Goal: Entertainment & Leisure: Browse casually

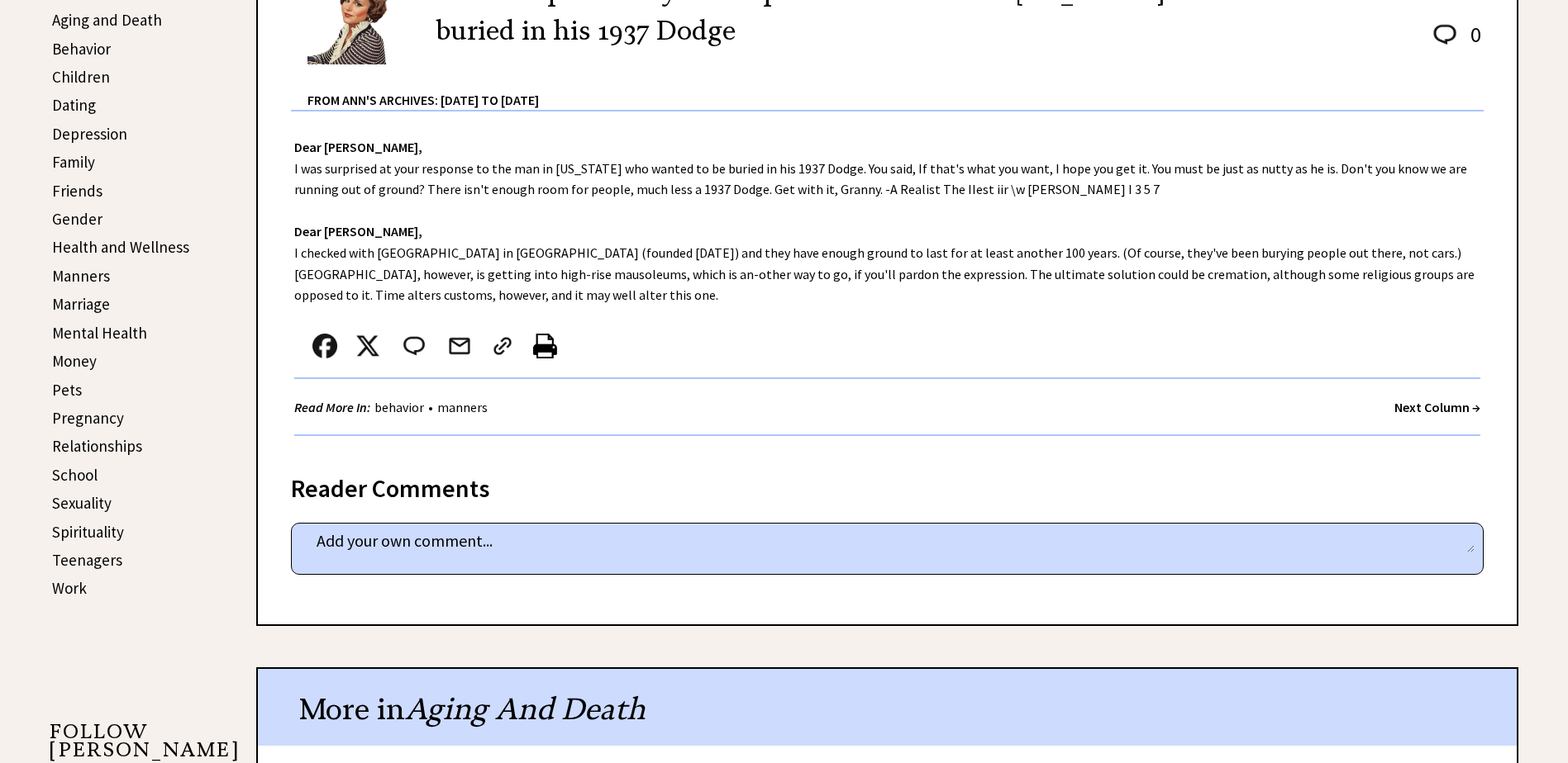
scroll to position [496, 0]
click at [1428, 404] on strong "Next Column →" at bounding box center [1437, 406] width 86 height 16
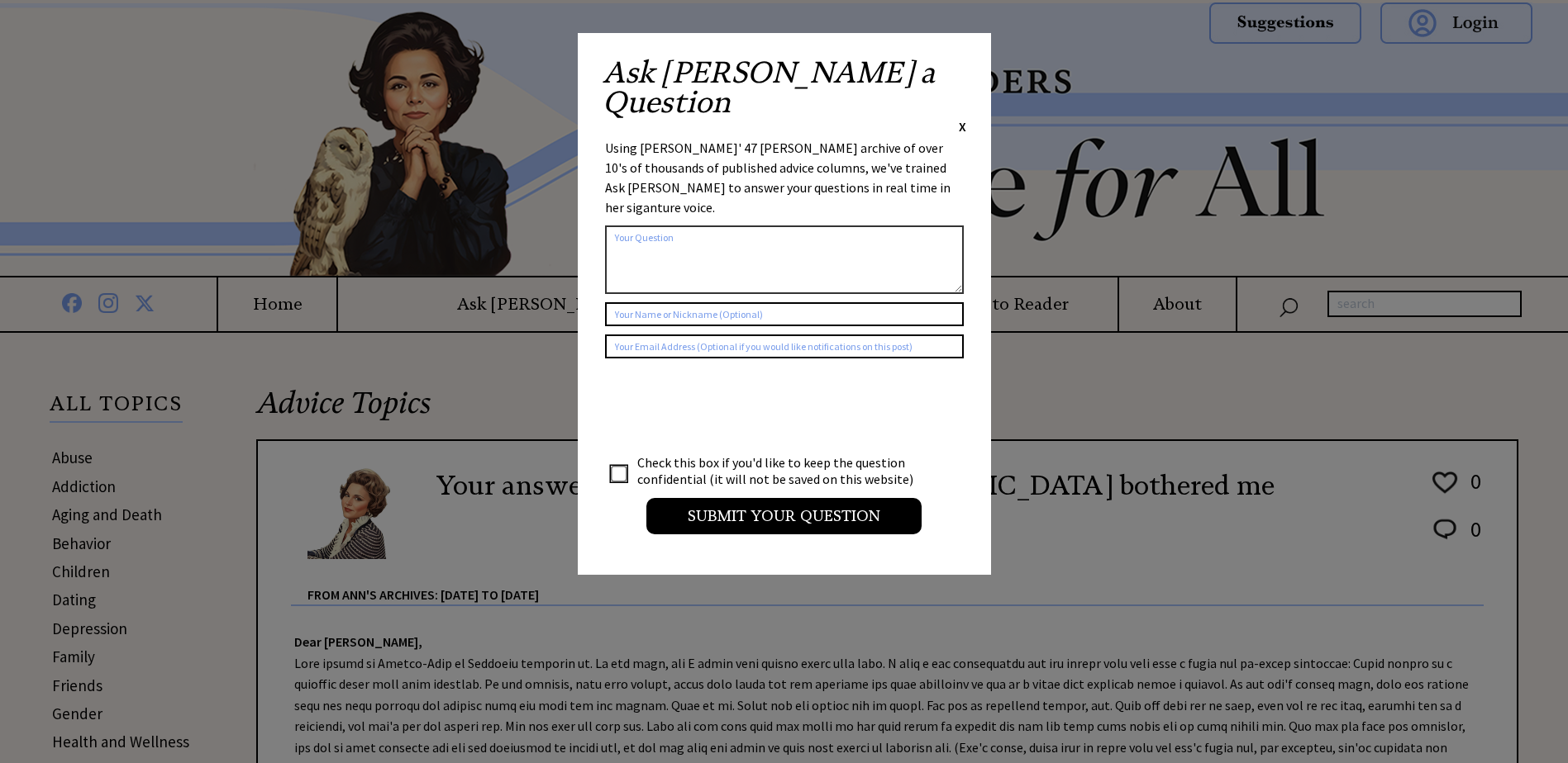
click at [961, 118] on span "X" at bounding box center [962, 126] width 8 height 16
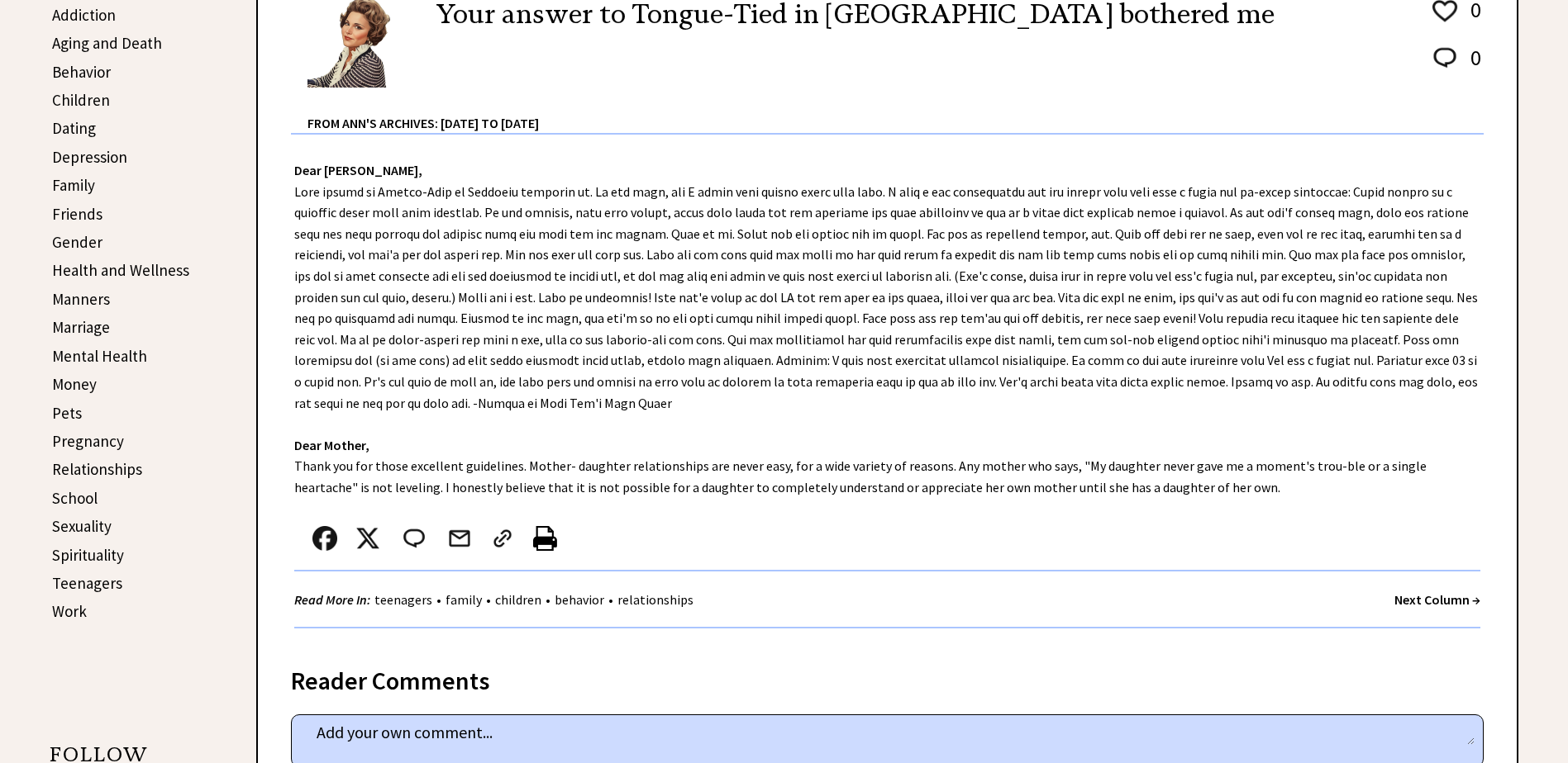
scroll to position [496, 0]
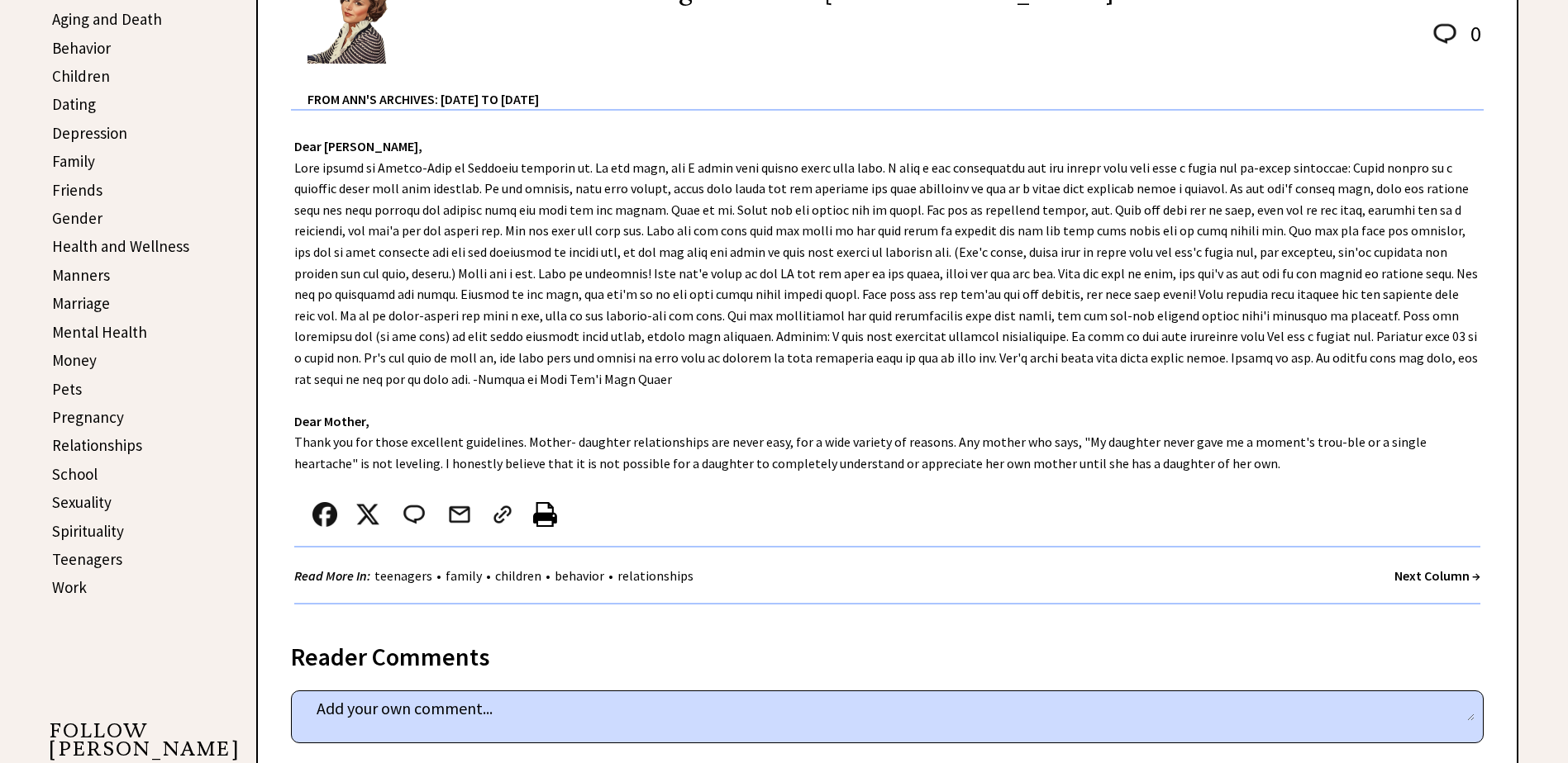
click at [1413, 574] on strong "Next Column →" at bounding box center [1437, 575] width 86 height 16
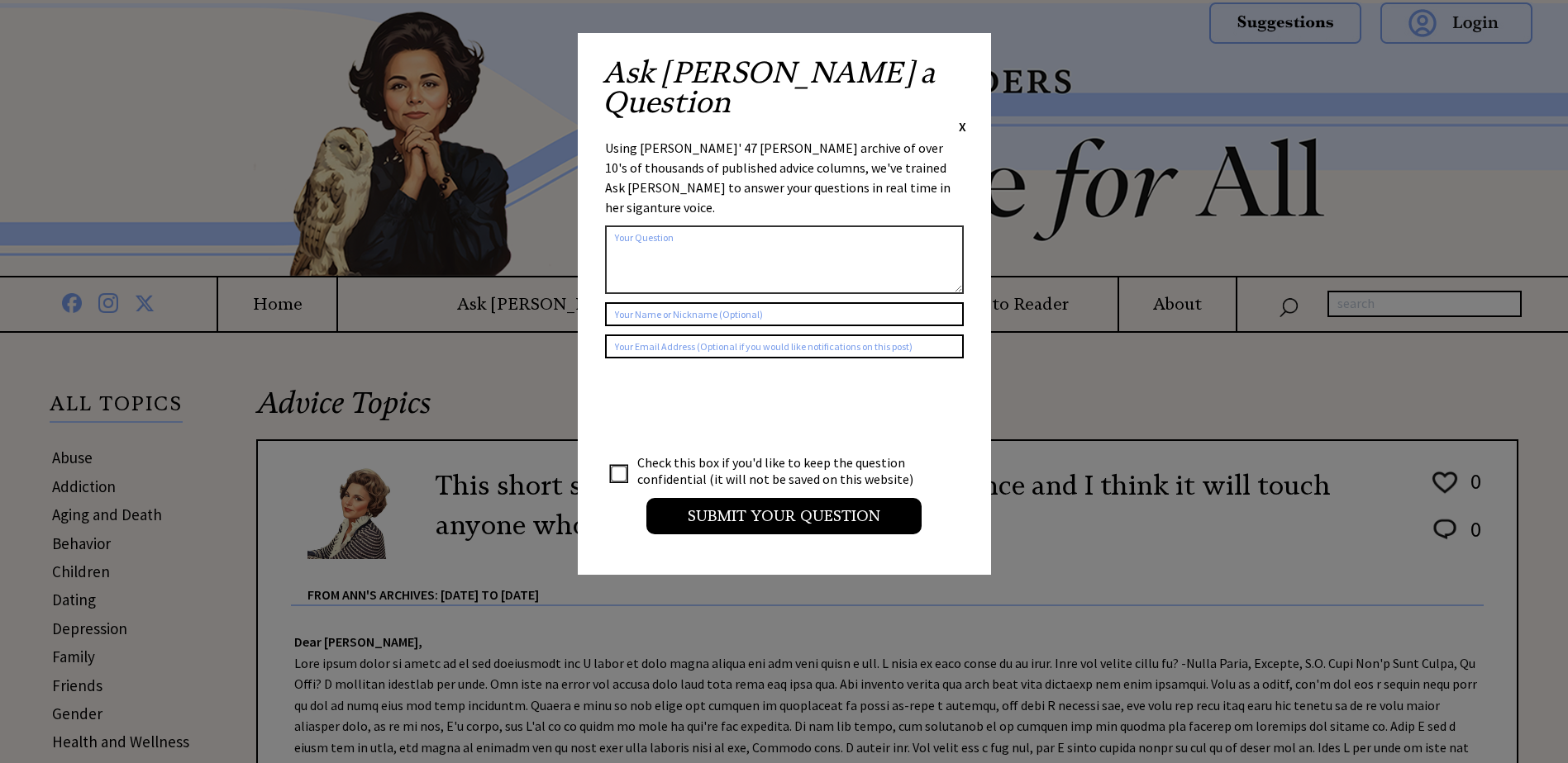
click at [961, 118] on span "X" at bounding box center [962, 126] width 8 height 16
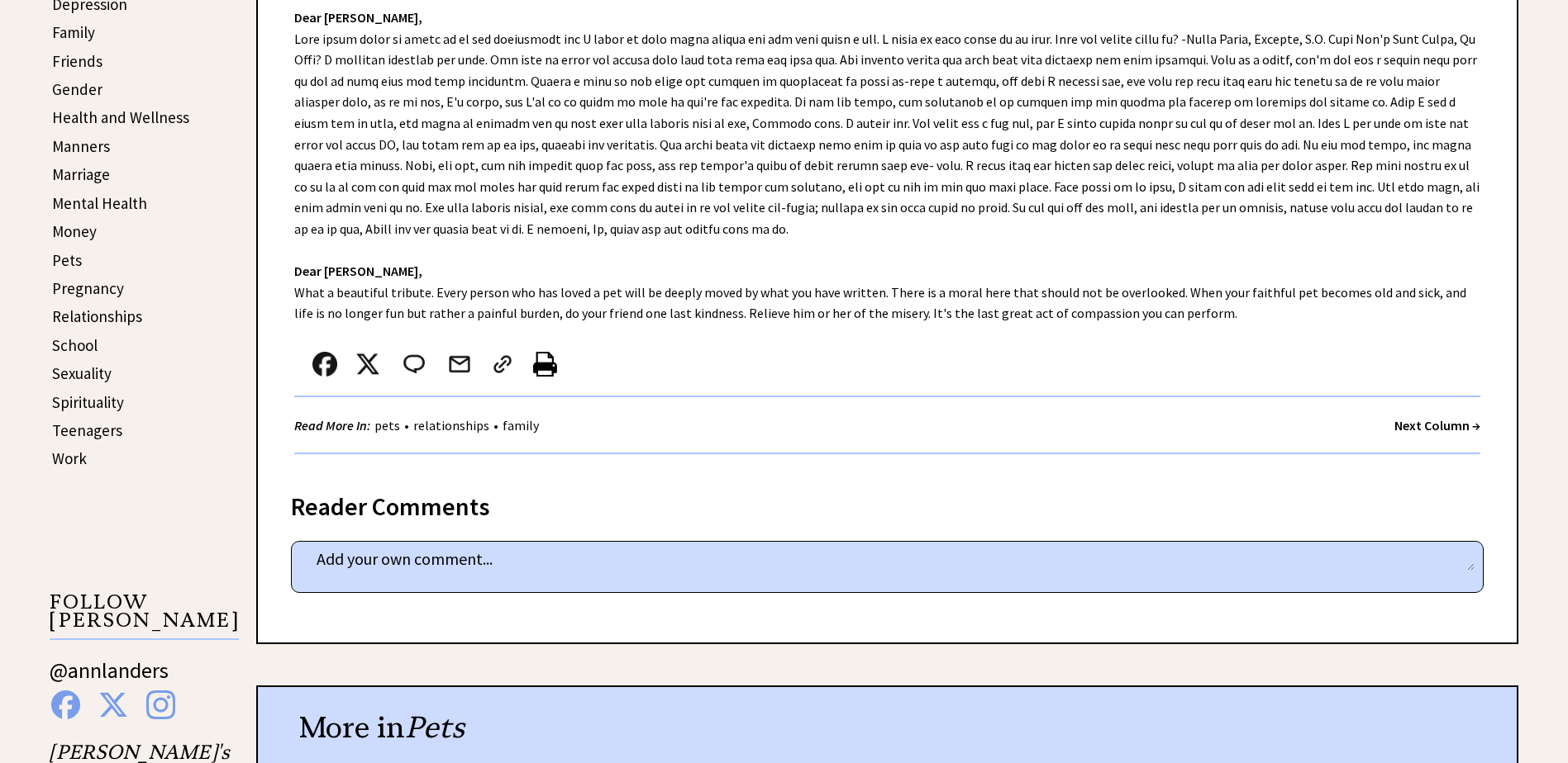
scroll to position [661, 0]
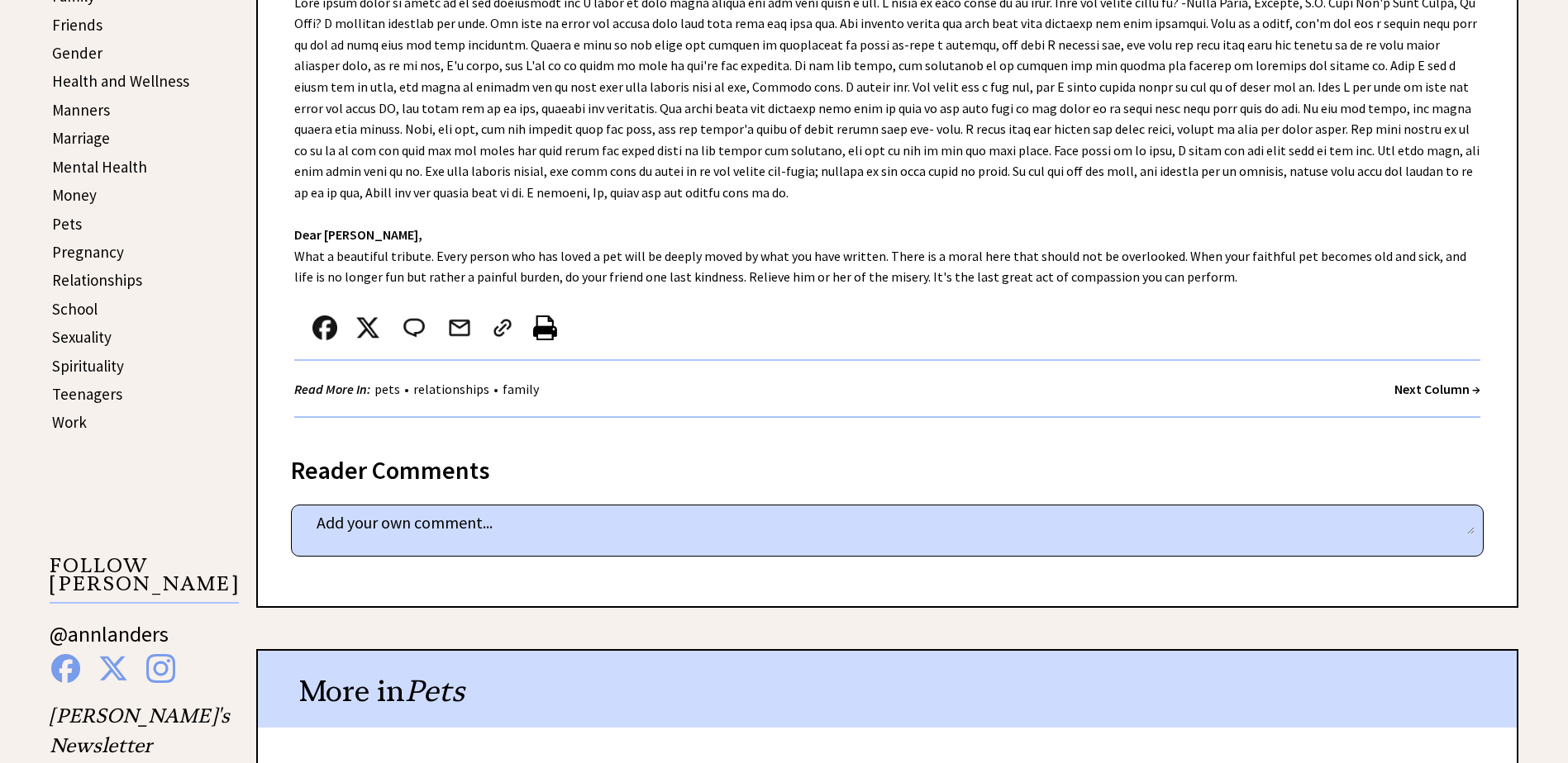
click at [1418, 393] on strong "Next Column →" at bounding box center [1437, 388] width 86 height 16
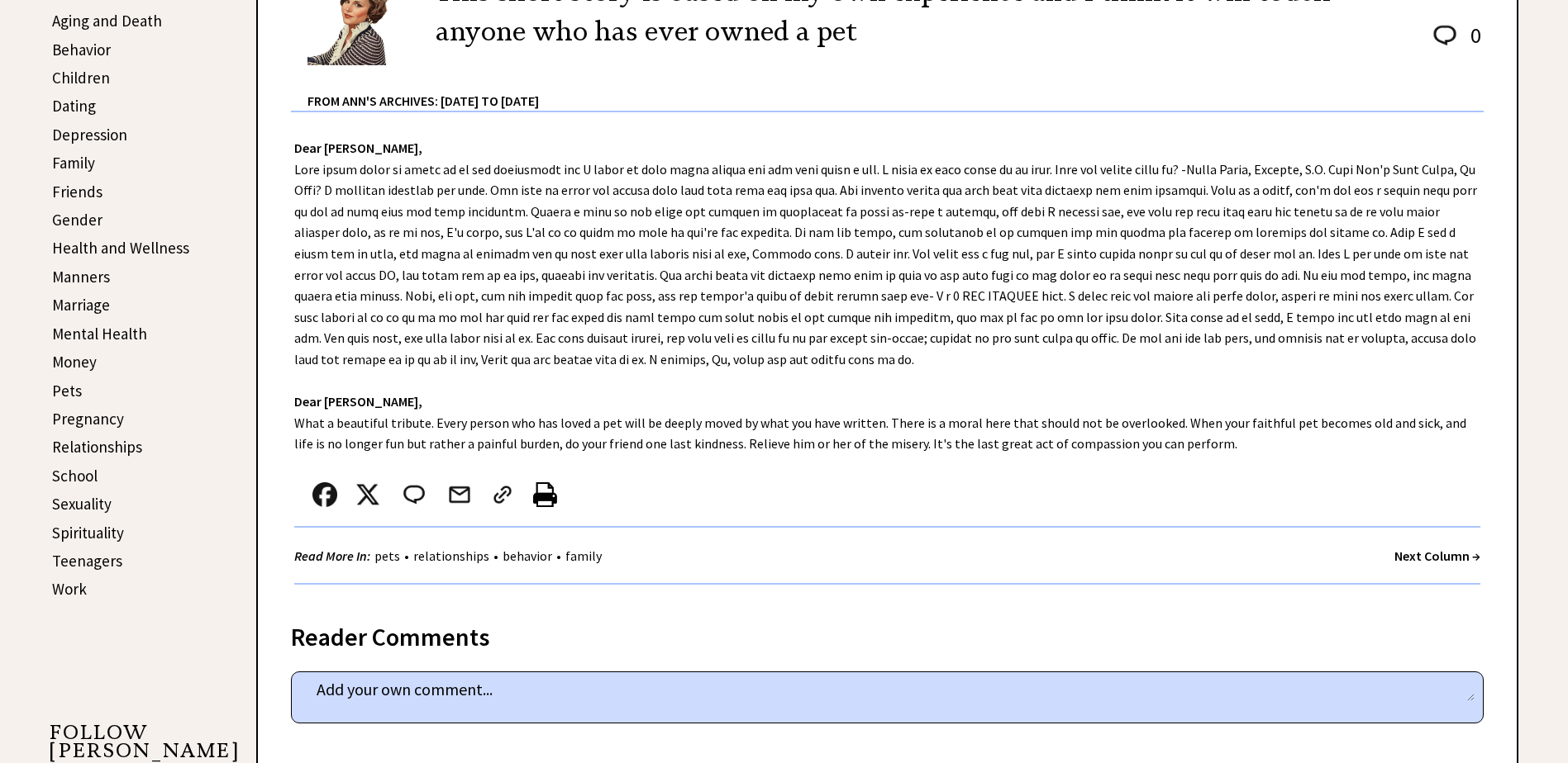
scroll to position [496, 0]
click at [1402, 555] on strong "Next Column →" at bounding box center [1437, 554] width 86 height 16
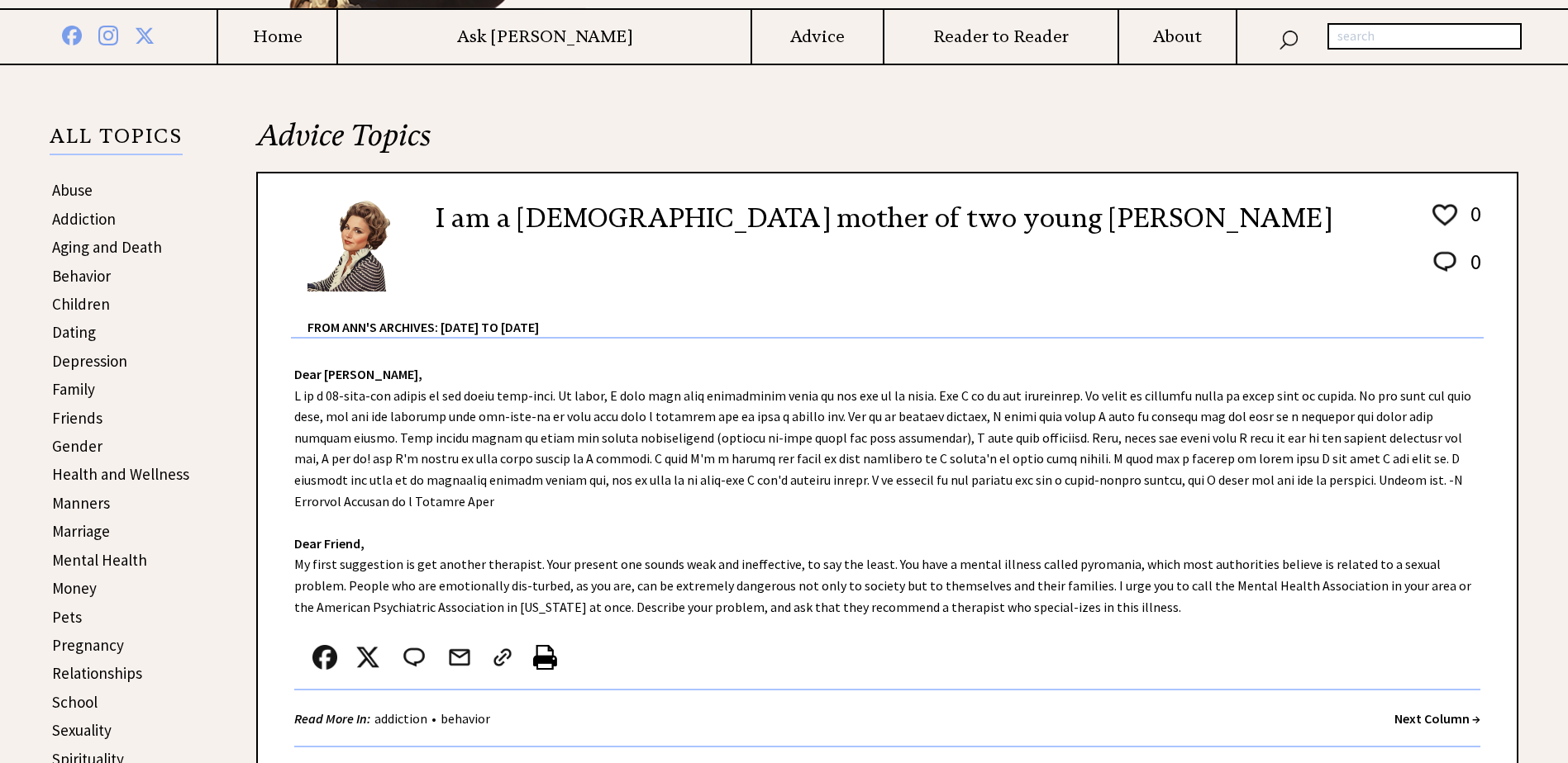
scroll to position [331, 0]
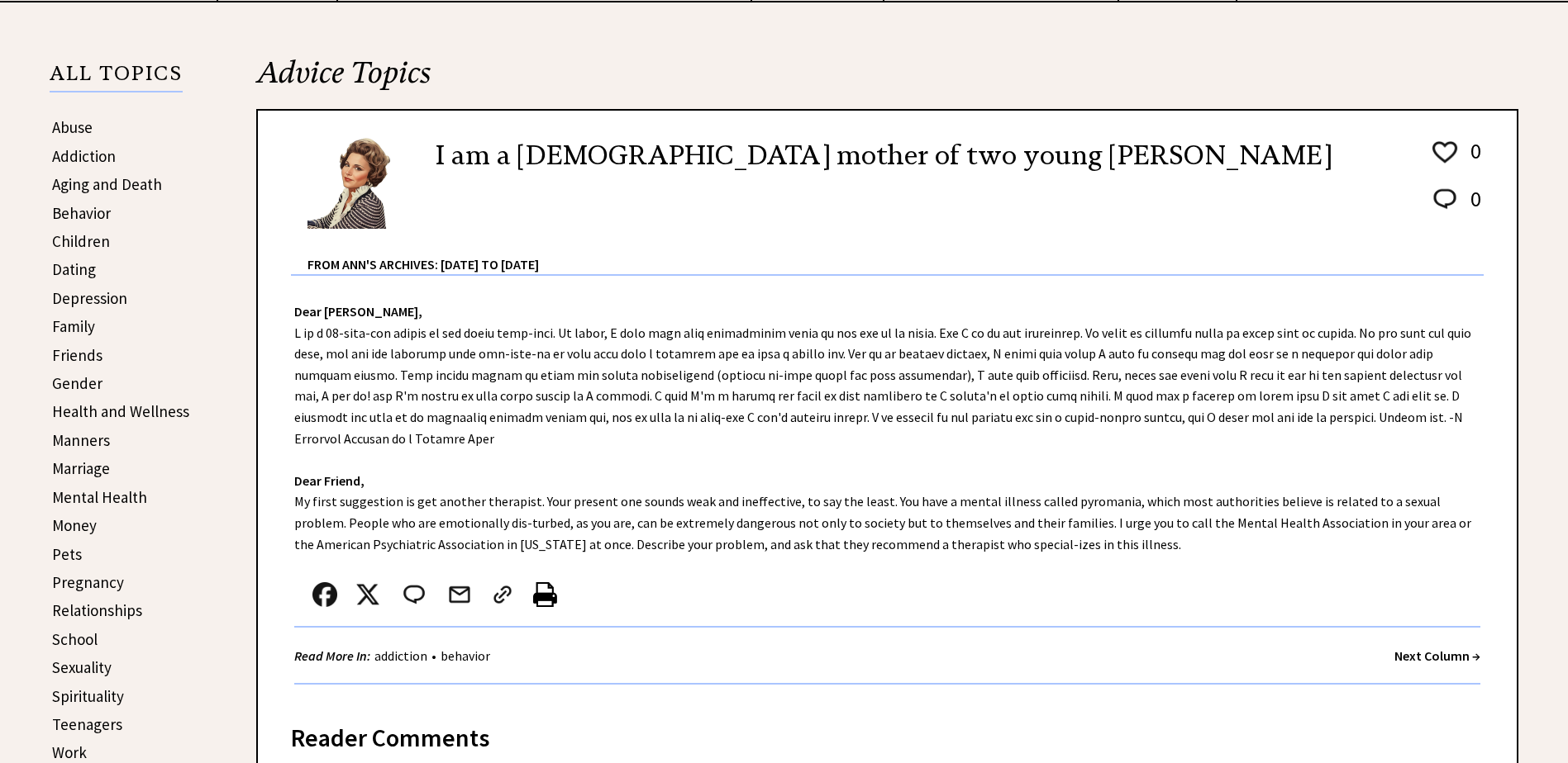
click at [1400, 648] on strong "Next Column →" at bounding box center [1437, 655] width 86 height 16
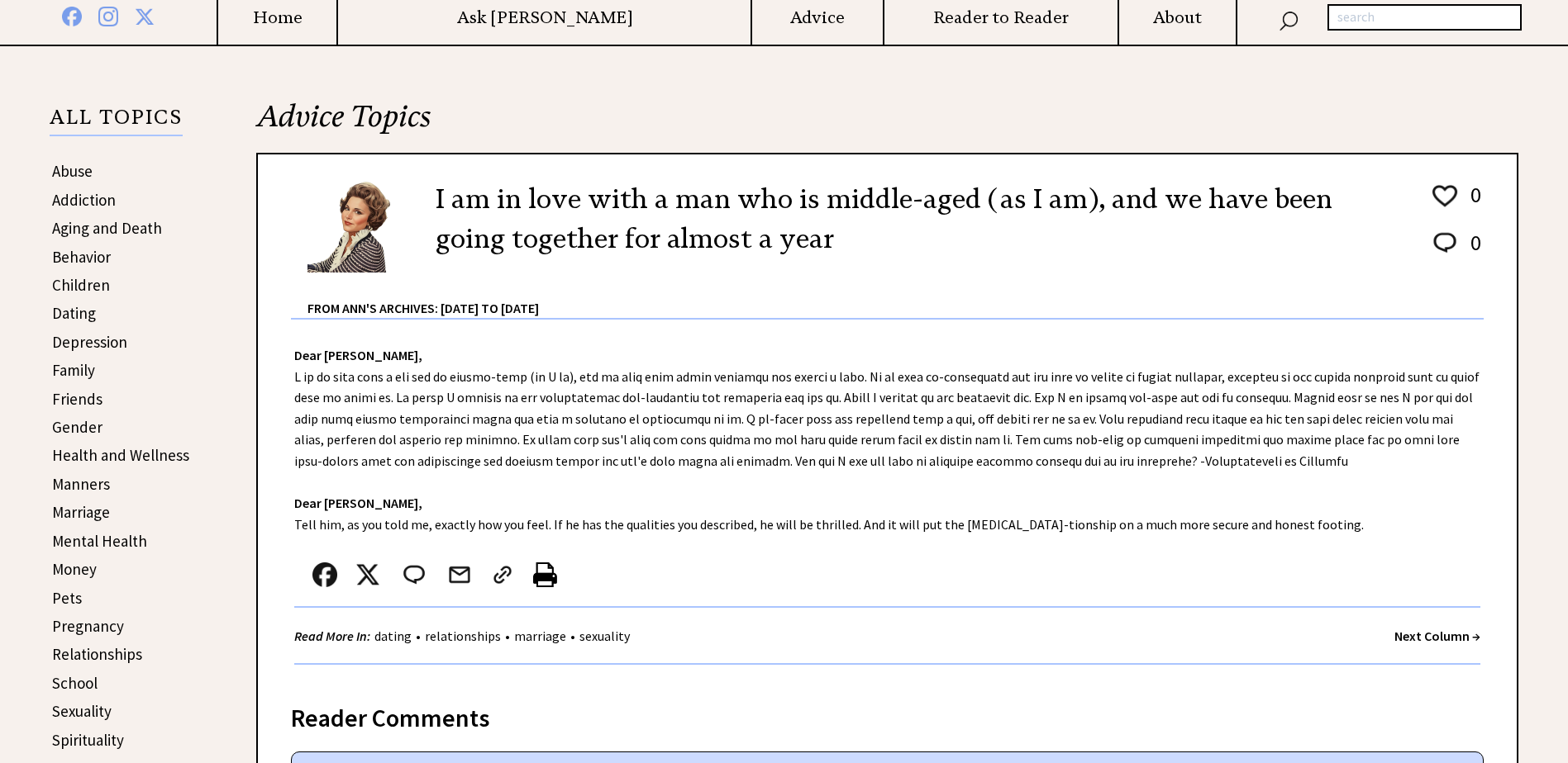
scroll to position [331, 0]
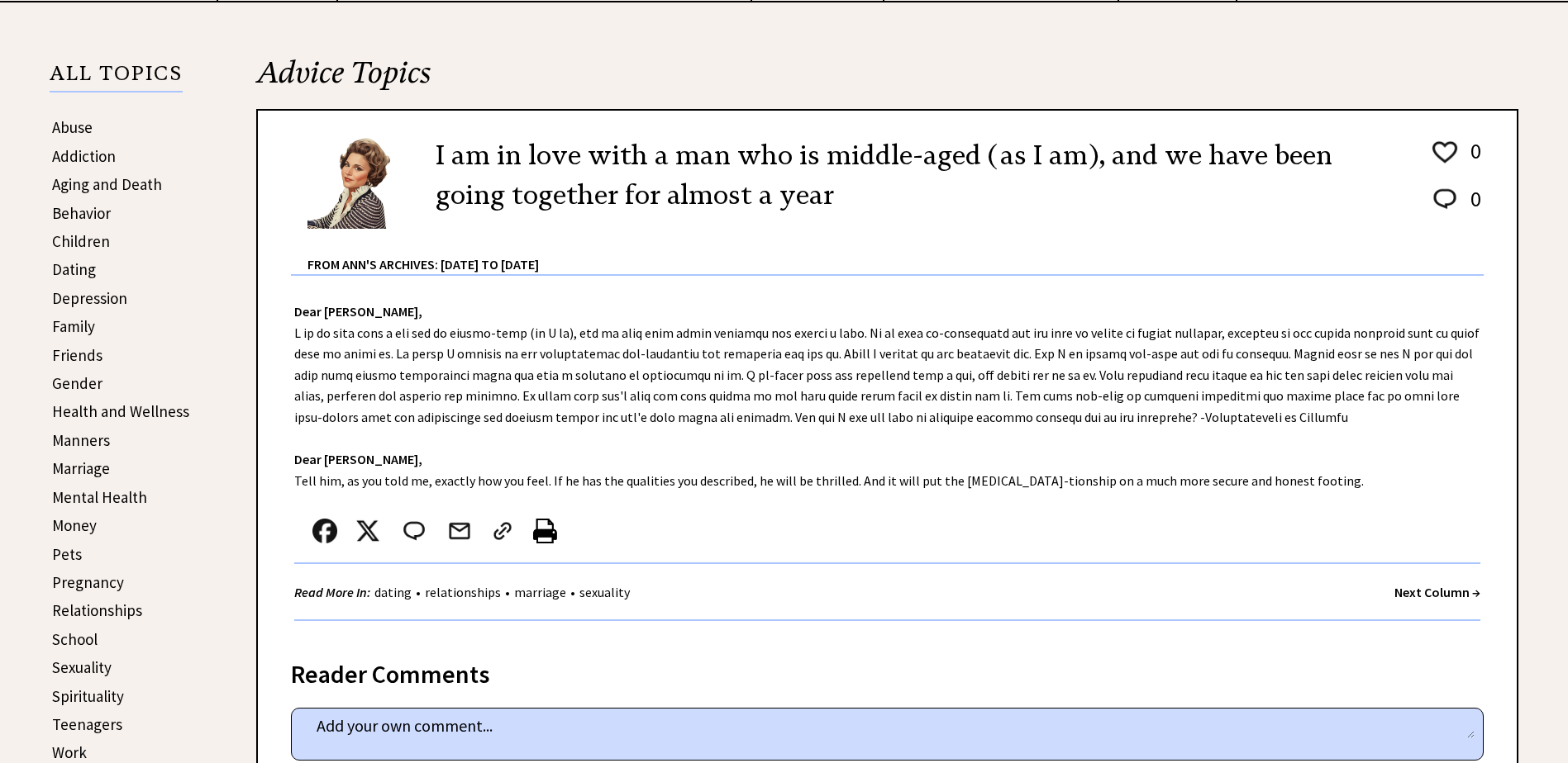
click at [1434, 591] on strong "Next Column →" at bounding box center [1437, 592] width 86 height 16
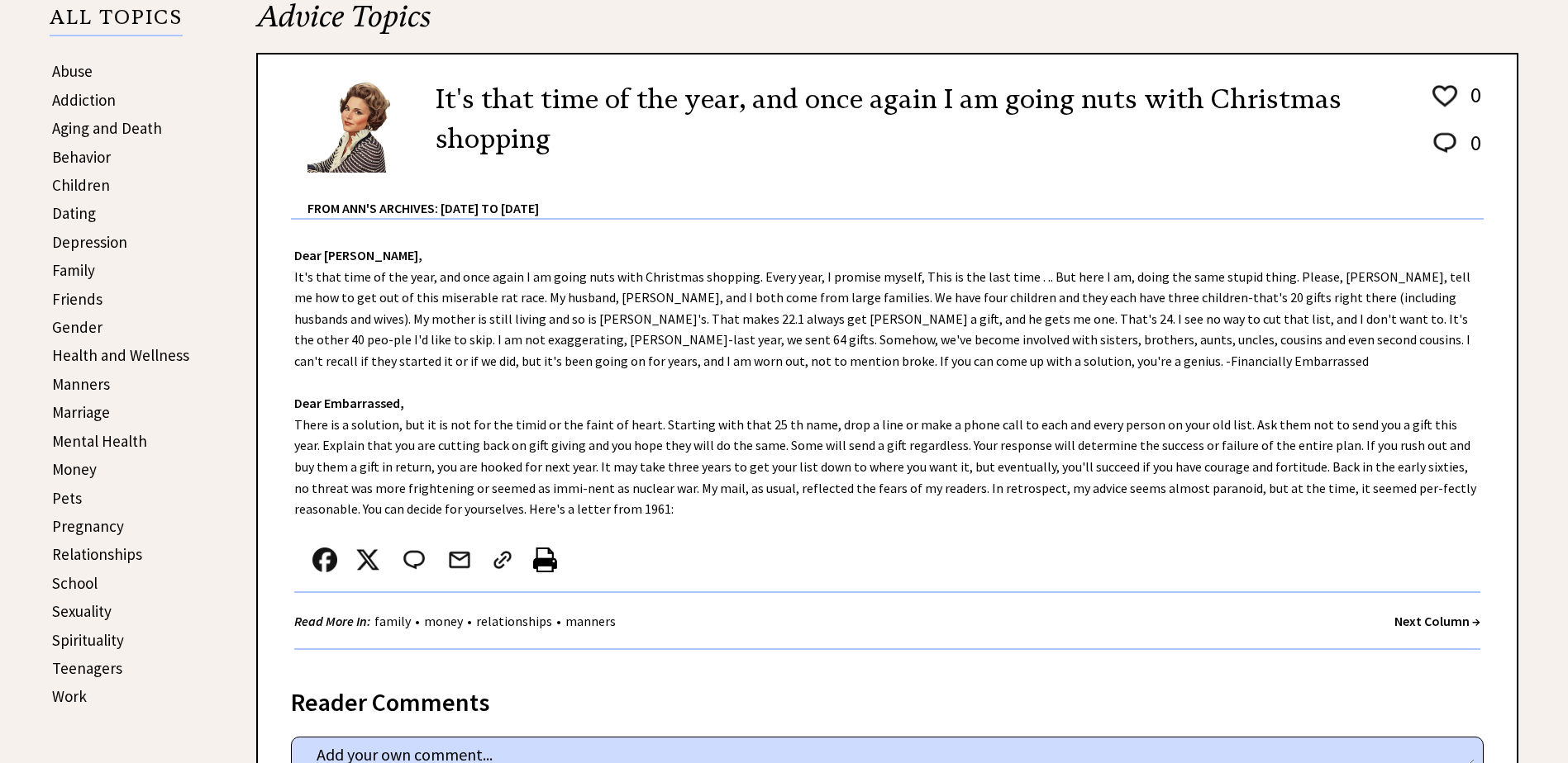
scroll to position [413, 0]
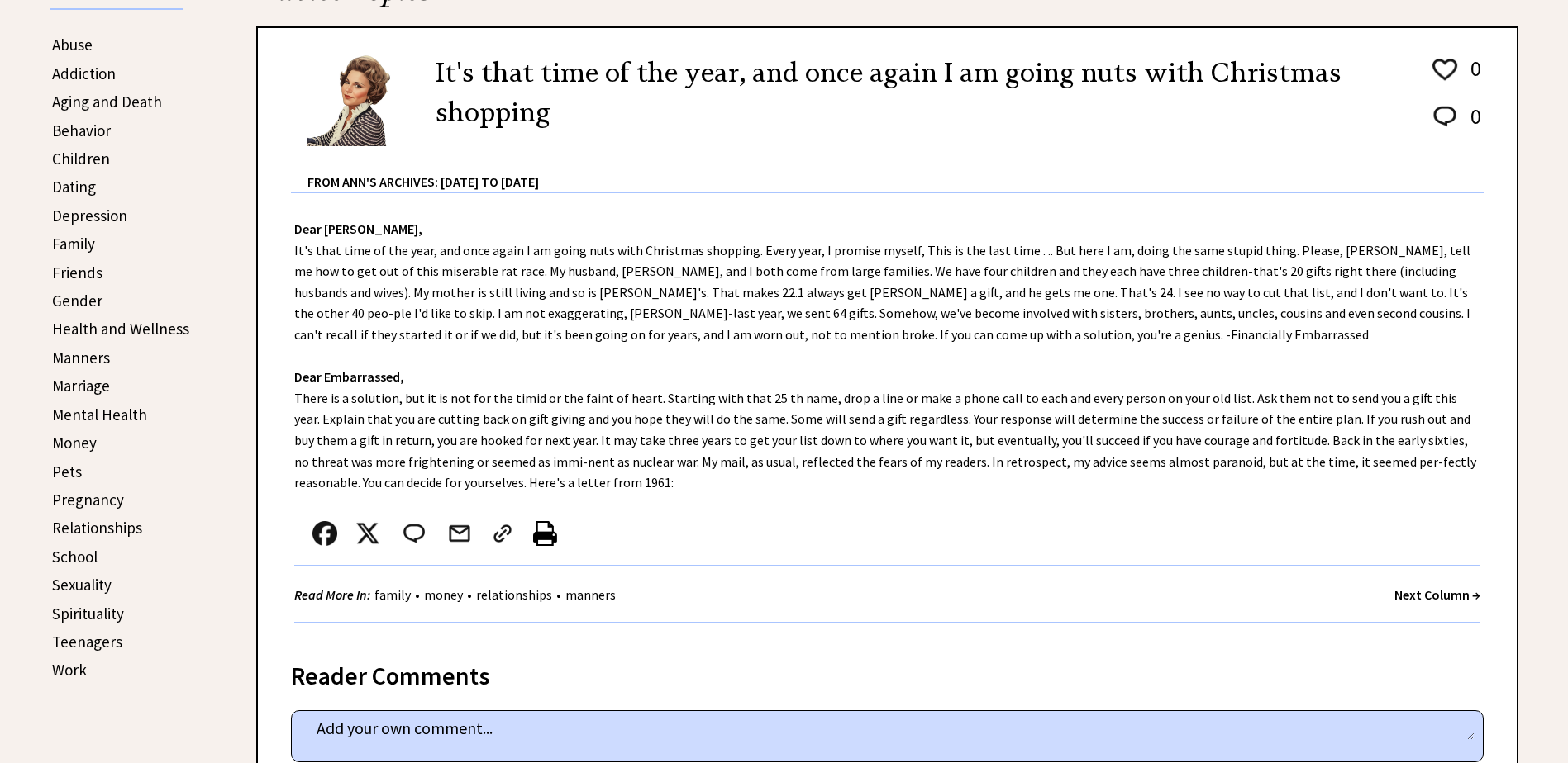
click at [1415, 596] on strong "Next Column →" at bounding box center [1437, 594] width 86 height 16
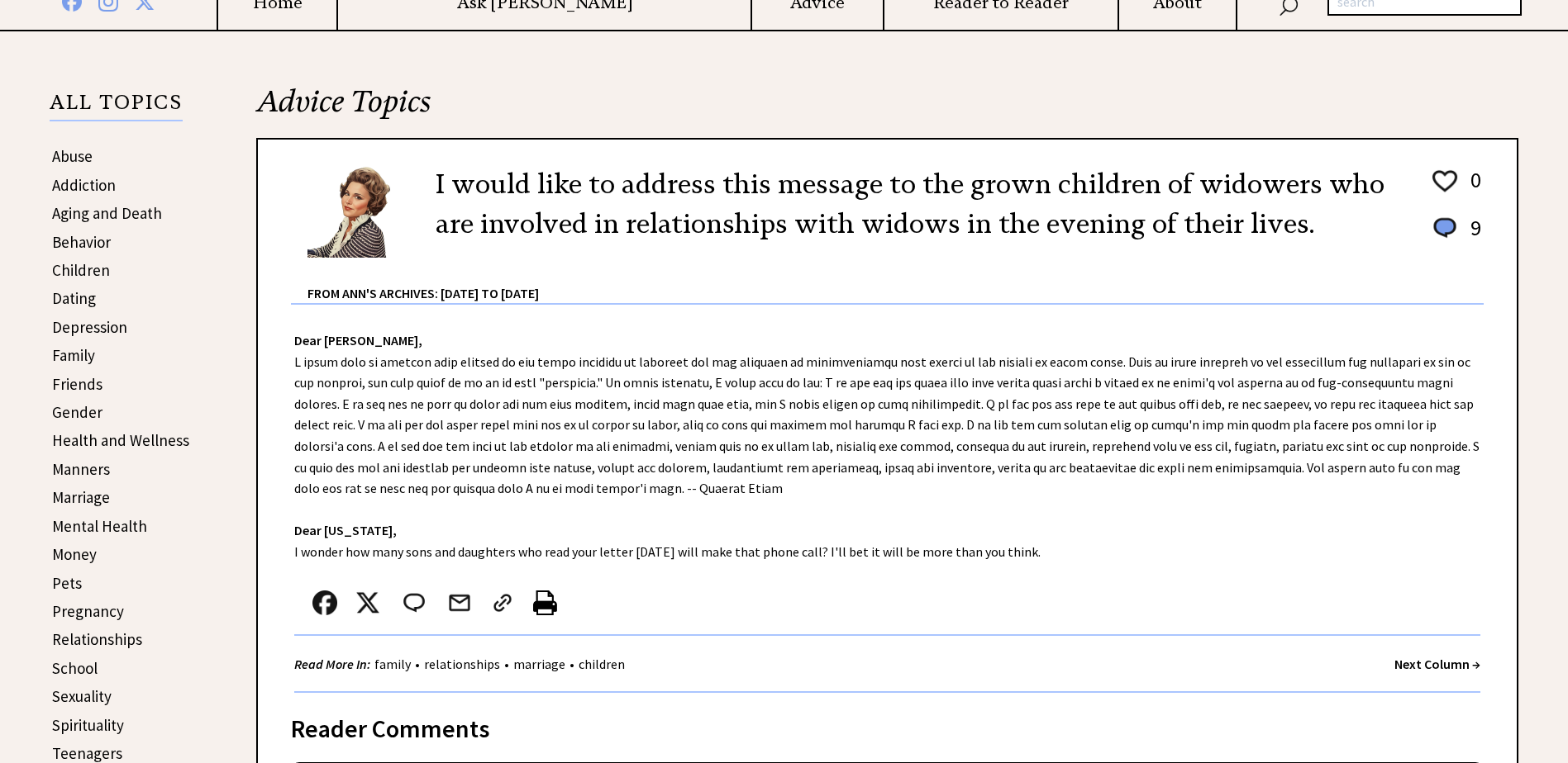
scroll to position [331, 0]
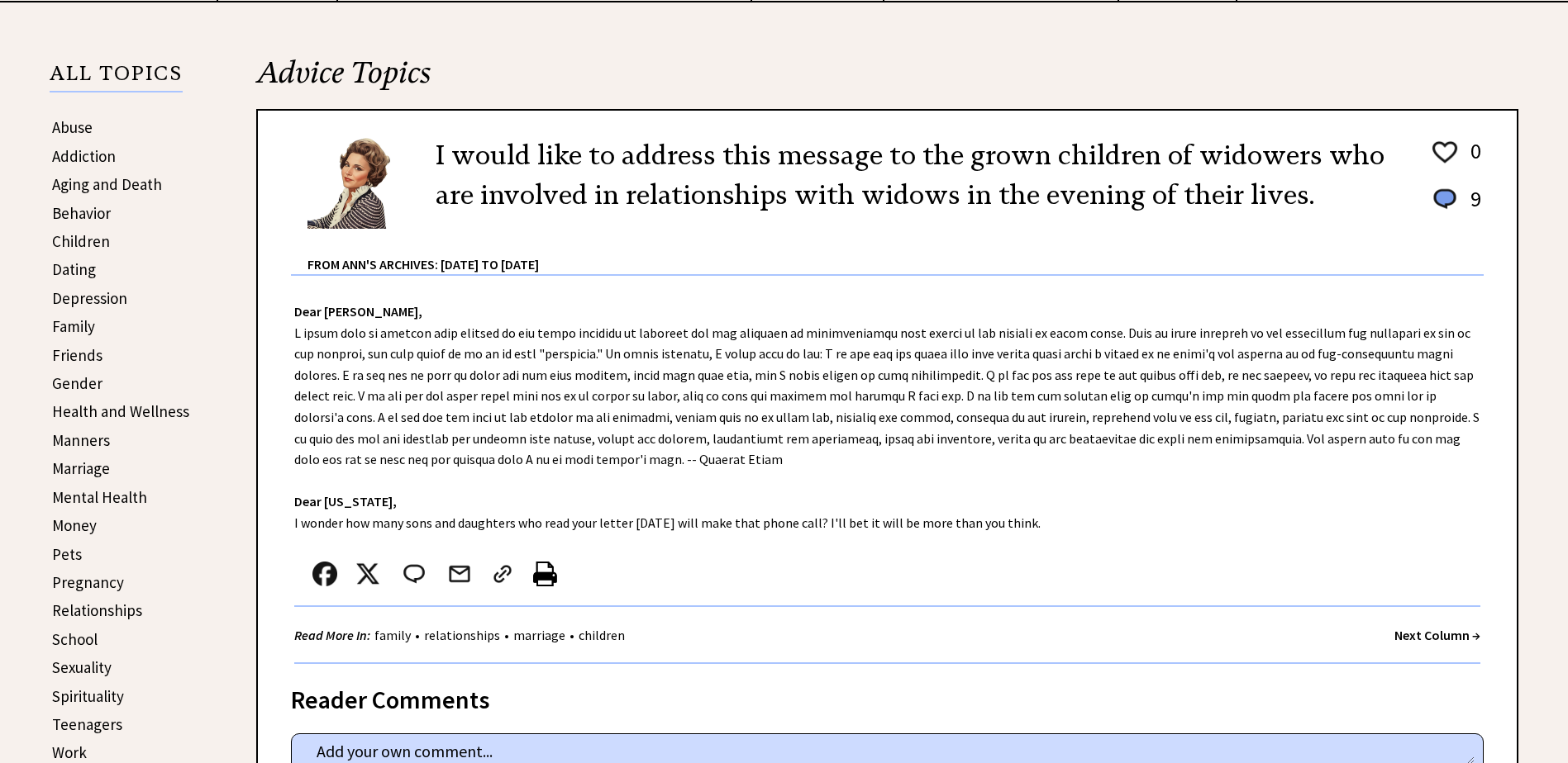
click at [1405, 630] on strong "Next Column →" at bounding box center [1437, 635] width 86 height 16
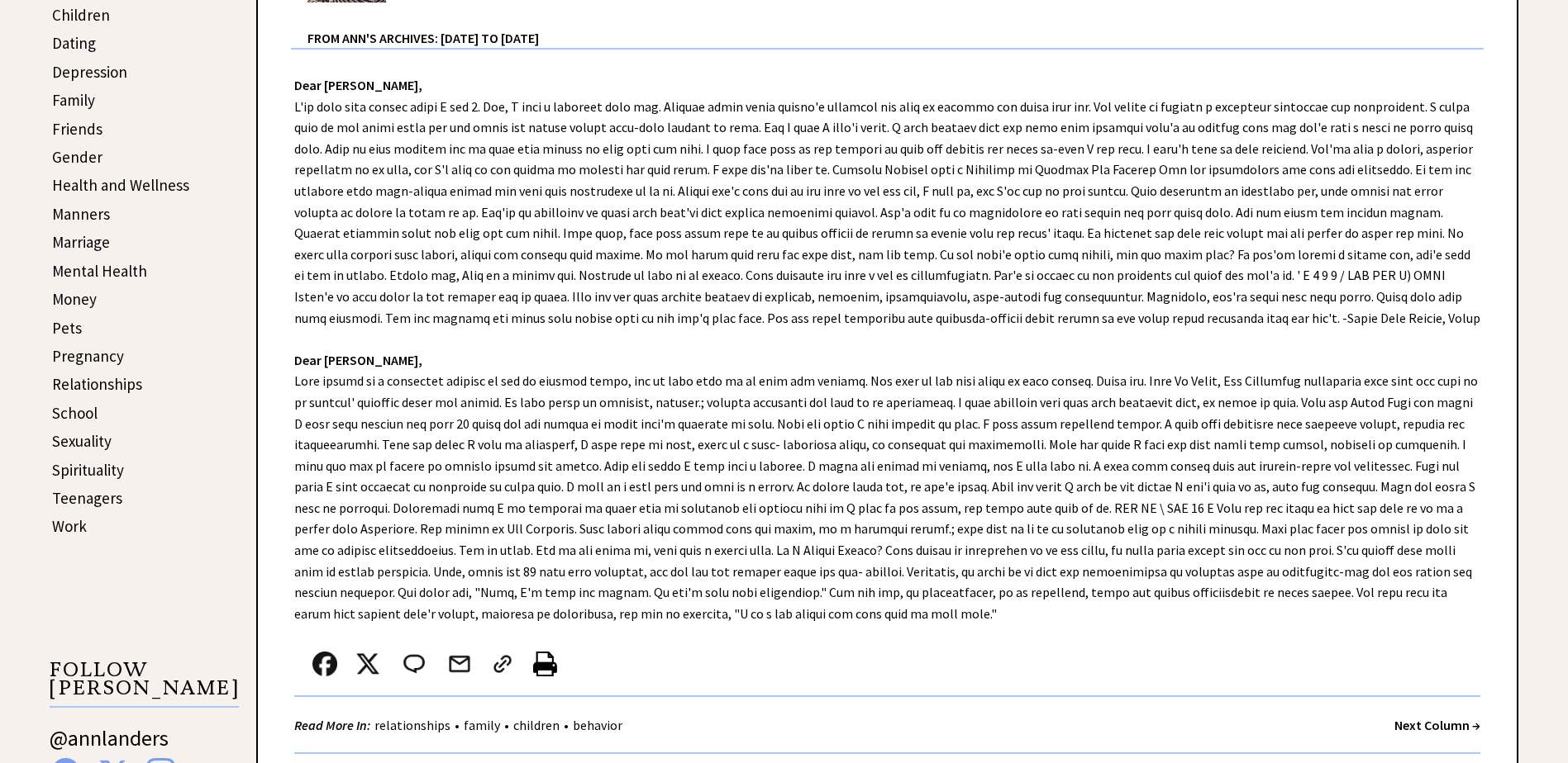
scroll to position [578, 0]
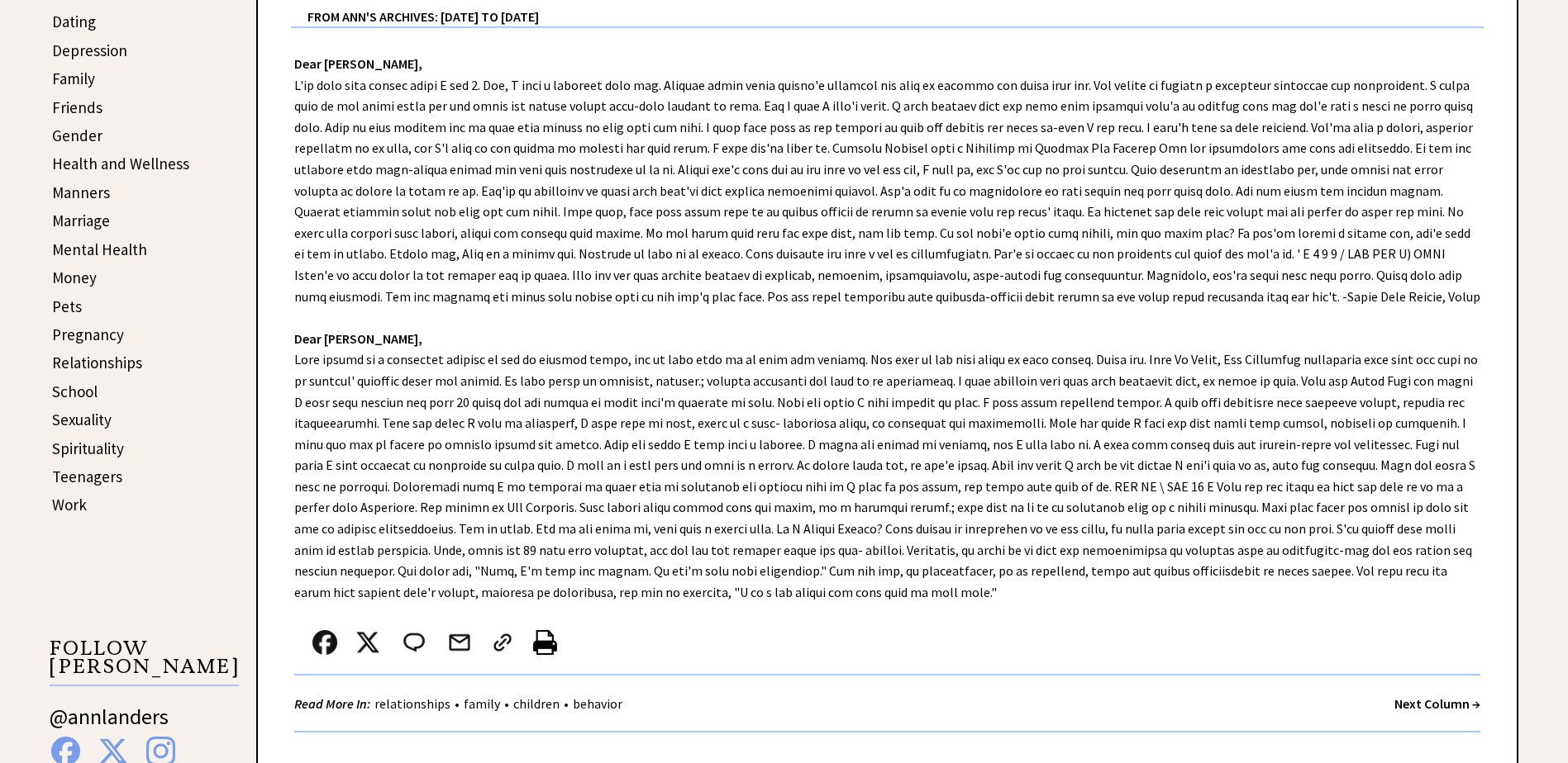
click at [1405, 705] on strong "Next Column →" at bounding box center [1437, 704] width 86 height 16
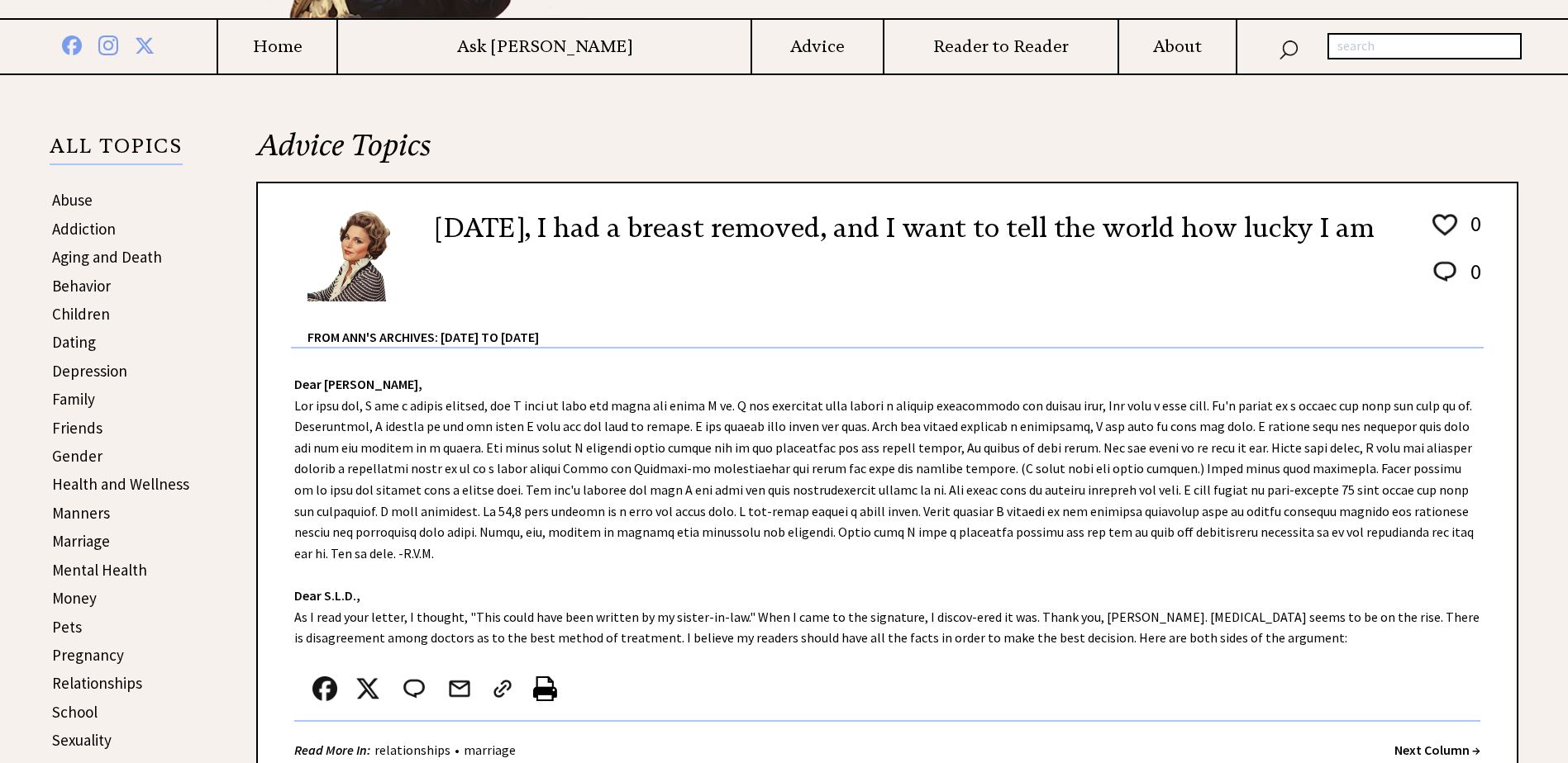
scroll to position [331, 0]
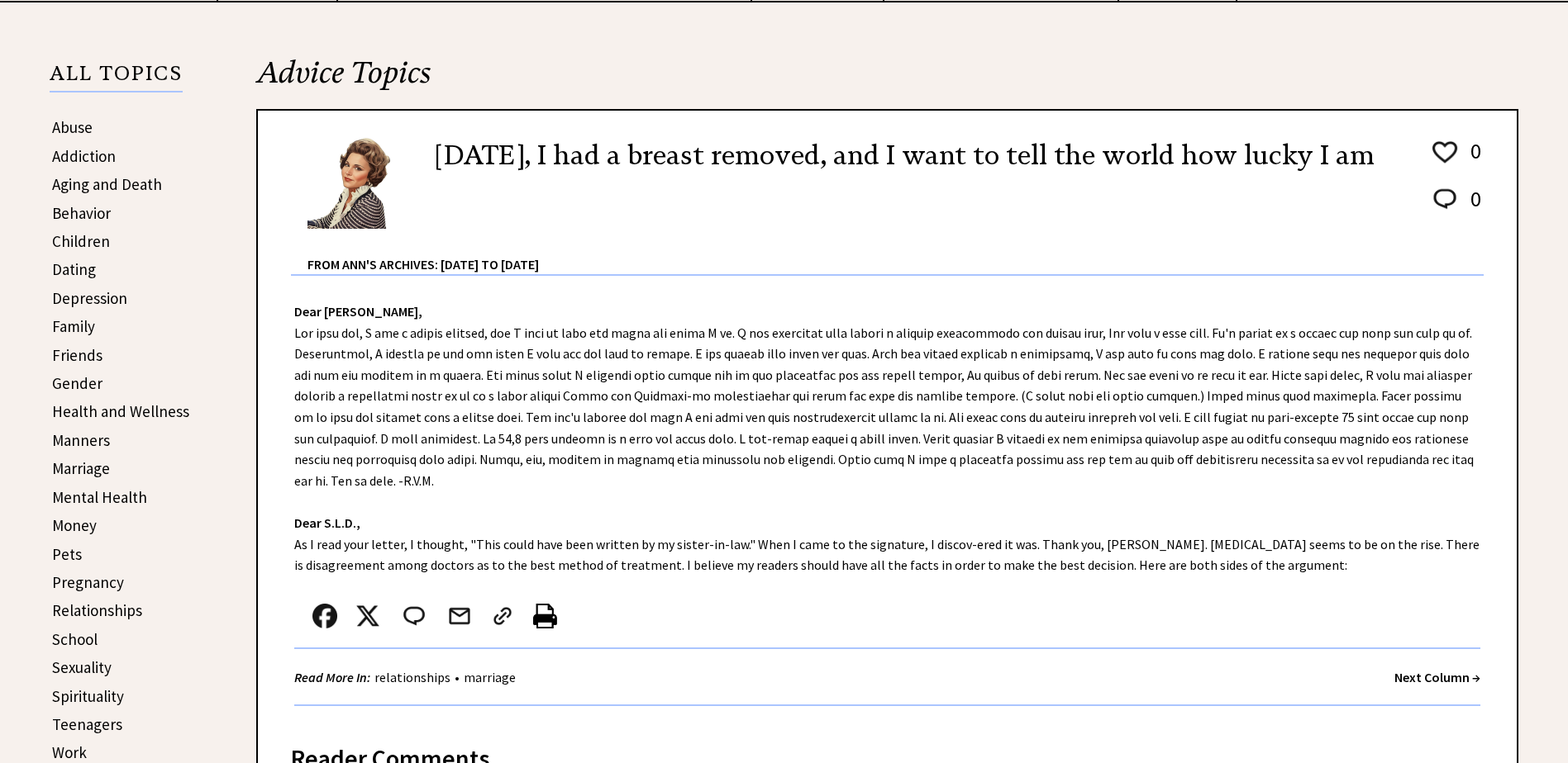
click at [1414, 669] on strong "Next Column →" at bounding box center [1437, 677] width 86 height 16
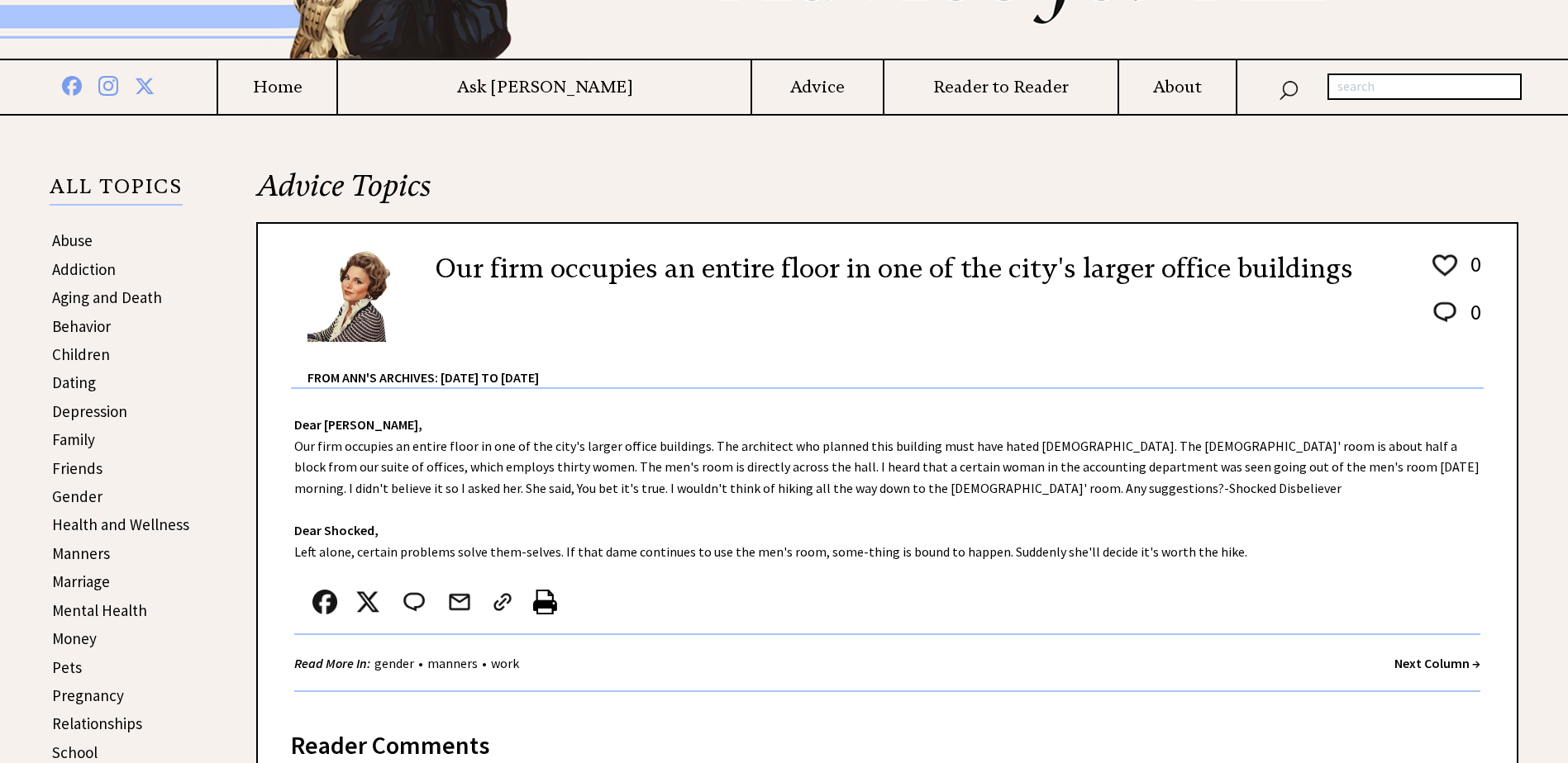
scroll to position [248, 0]
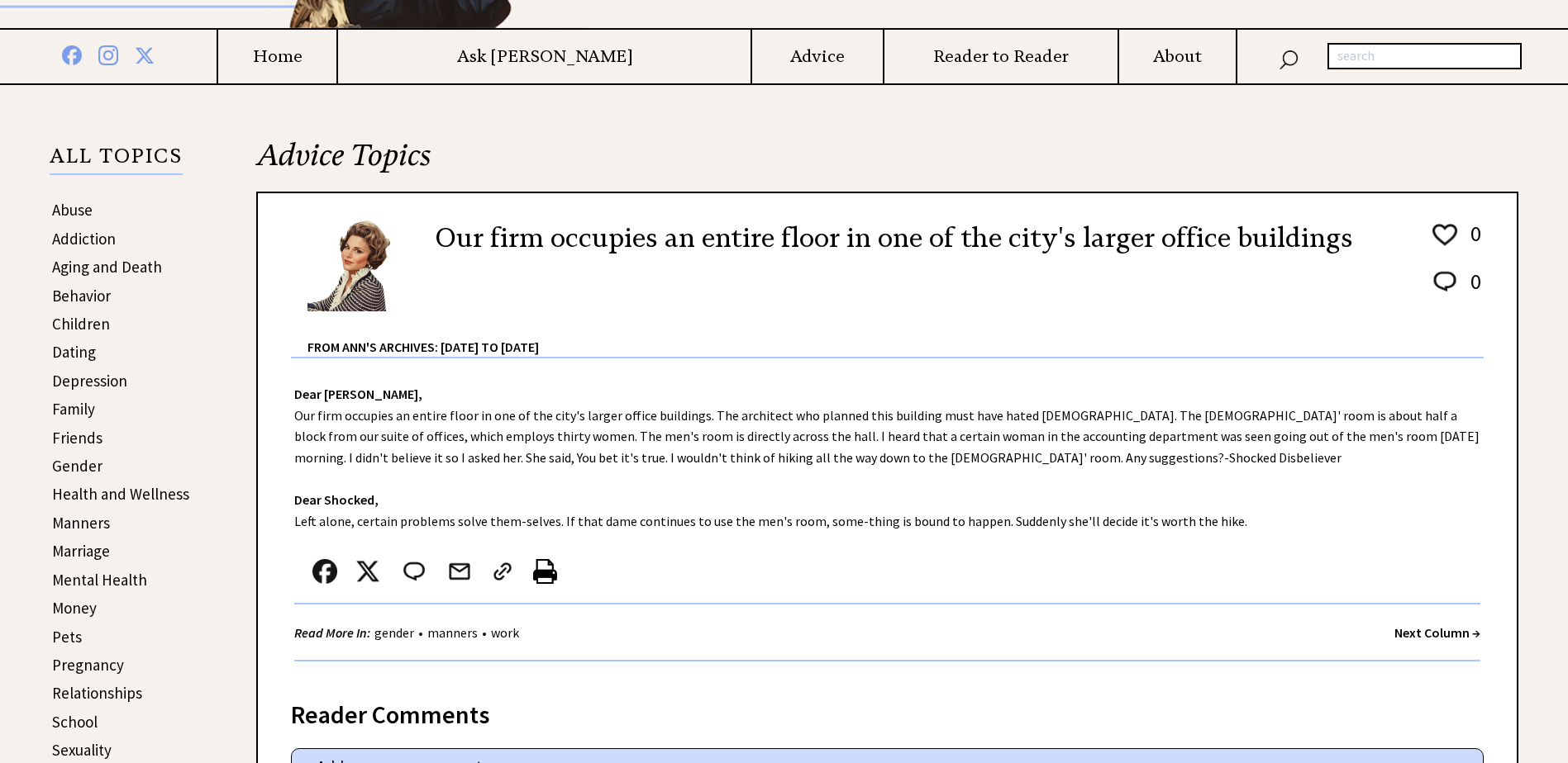
click at [1409, 633] on strong "Next Column →" at bounding box center [1437, 632] width 86 height 16
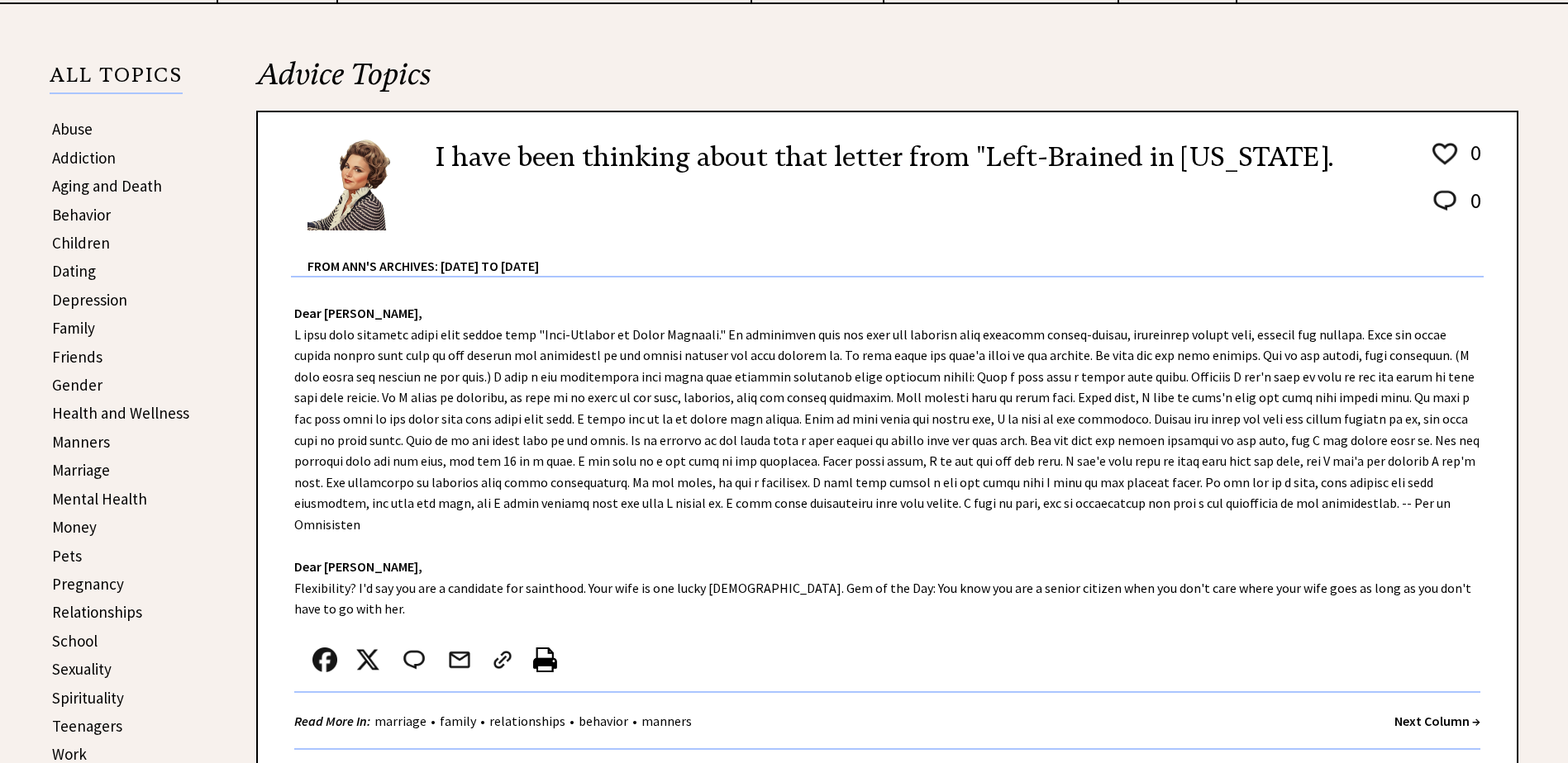
scroll to position [331, 0]
click at [1406, 711] on strong "Next Column →" at bounding box center [1437, 719] width 86 height 16
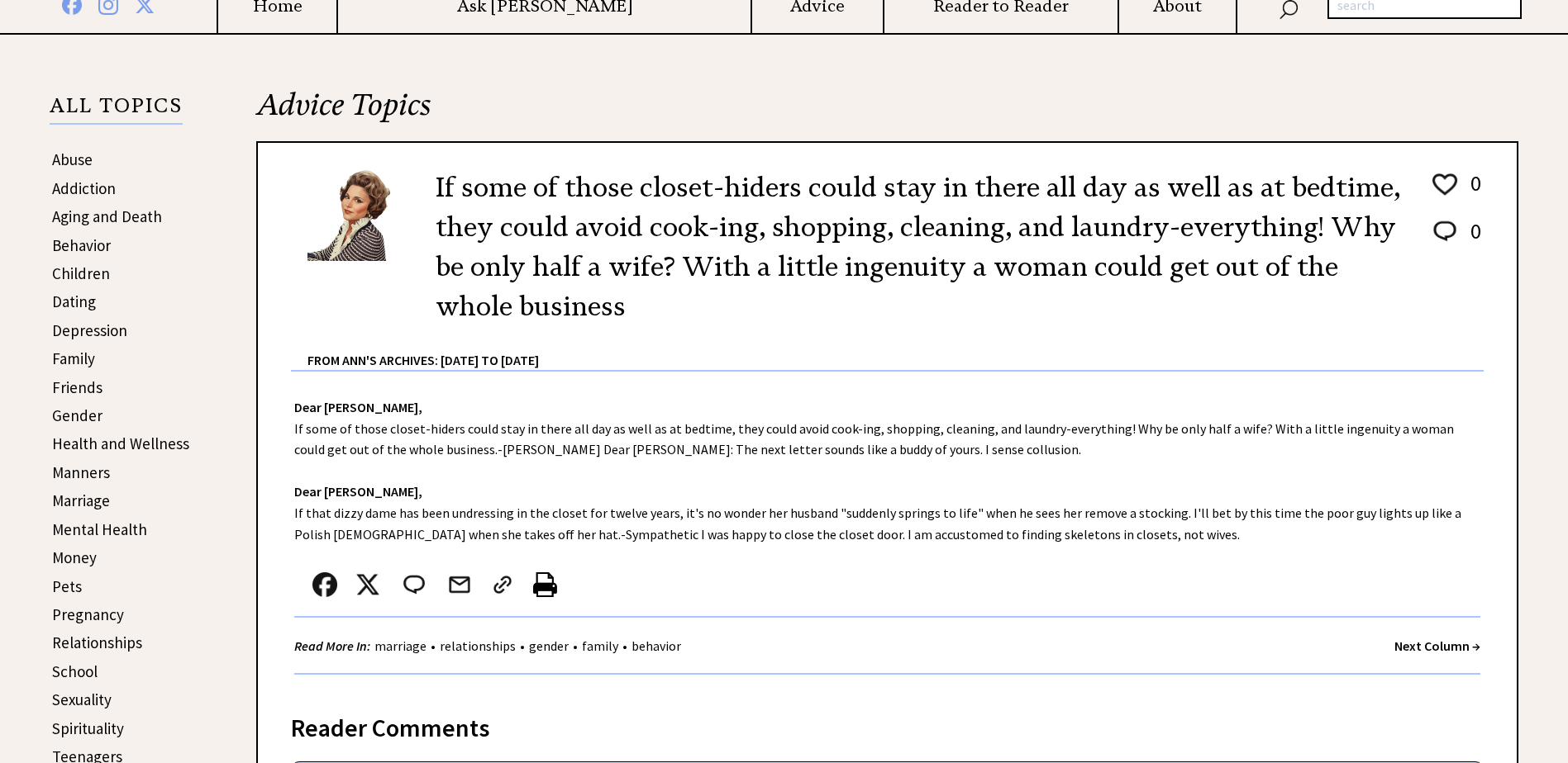
scroll to position [331, 0]
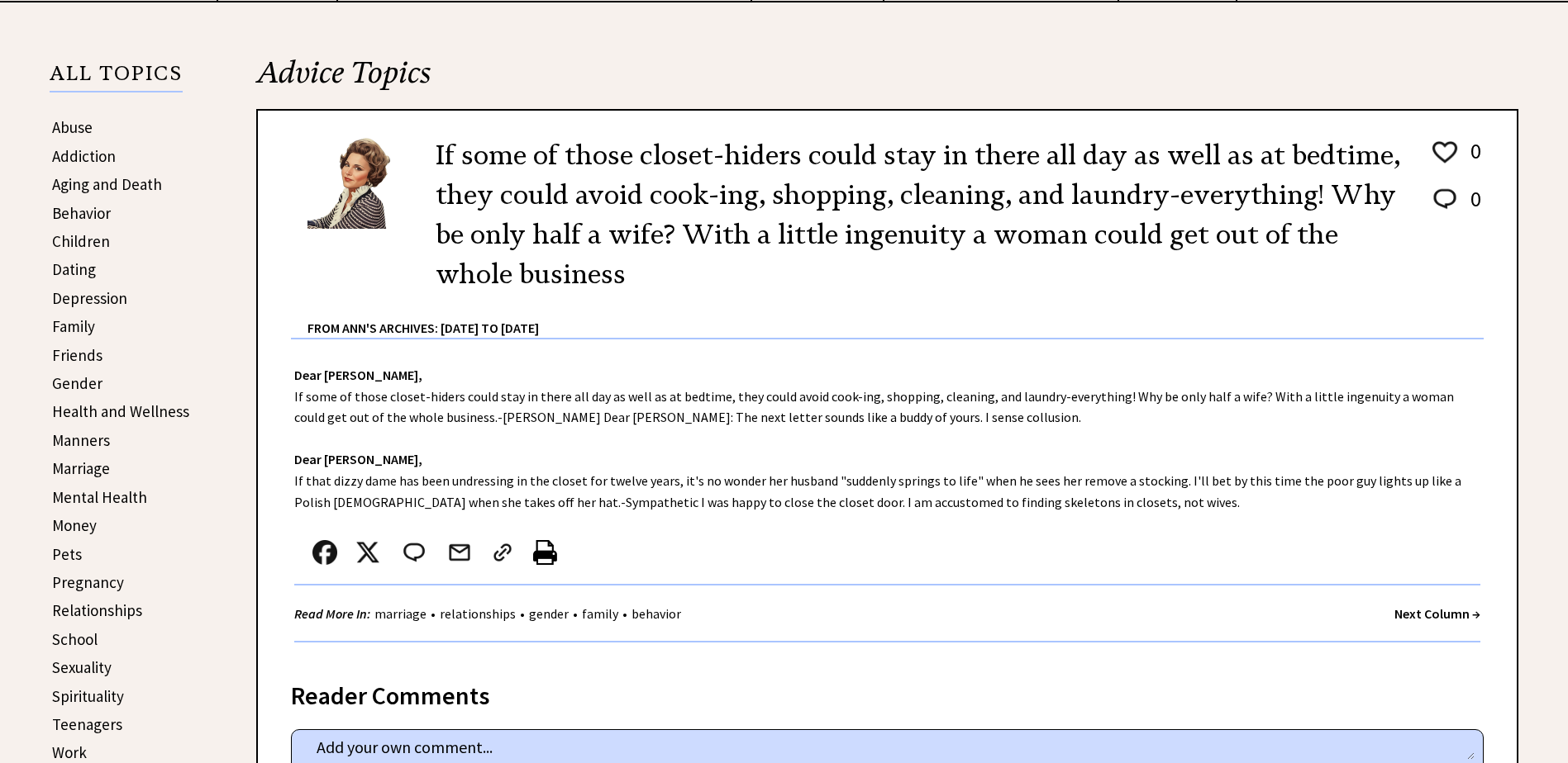
click at [1406, 616] on strong "Next Column →" at bounding box center [1437, 613] width 86 height 16
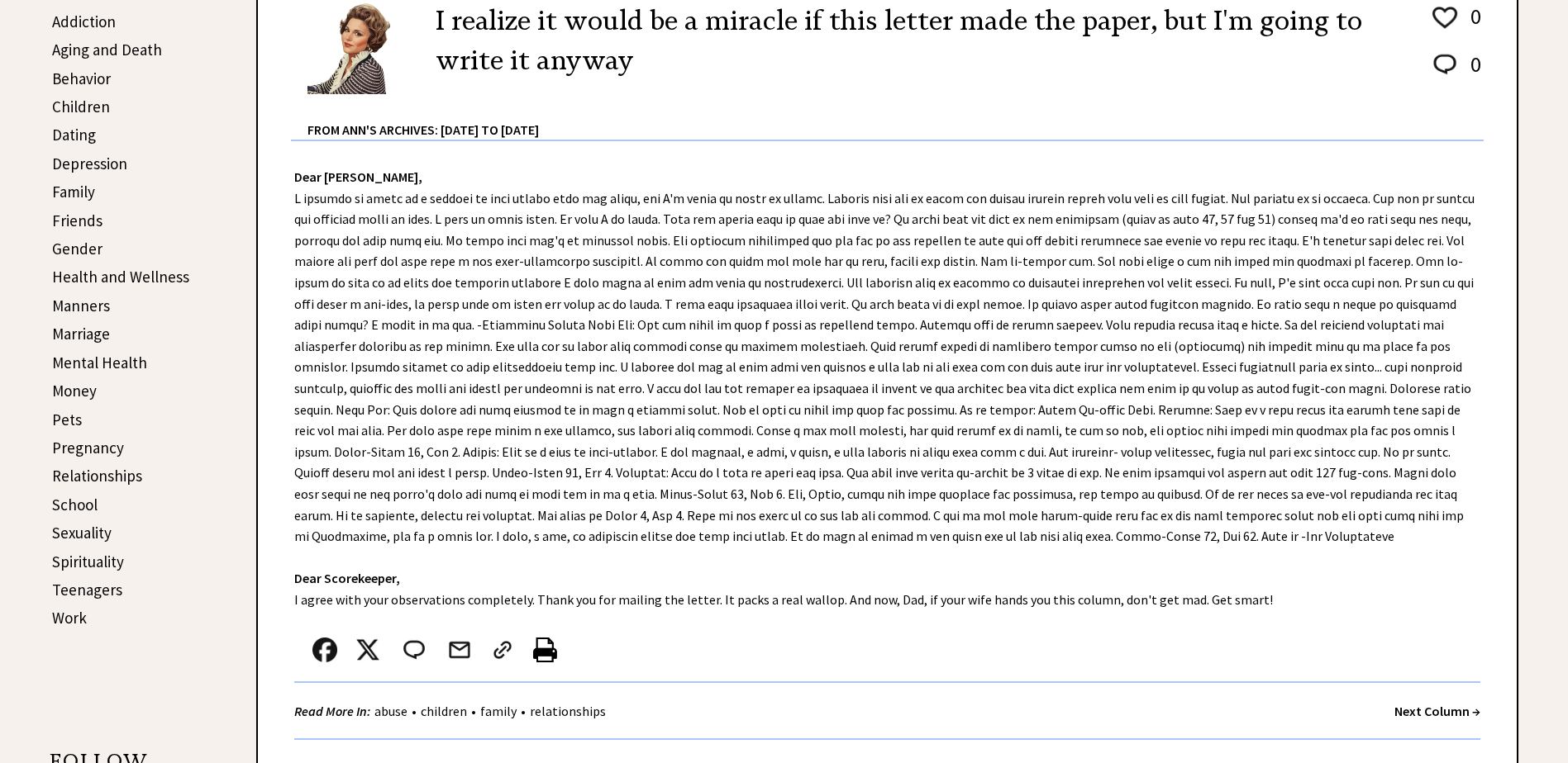
scroll to position [496, 0]
